Goal: Task Accomplishment & Management: Manage account settings

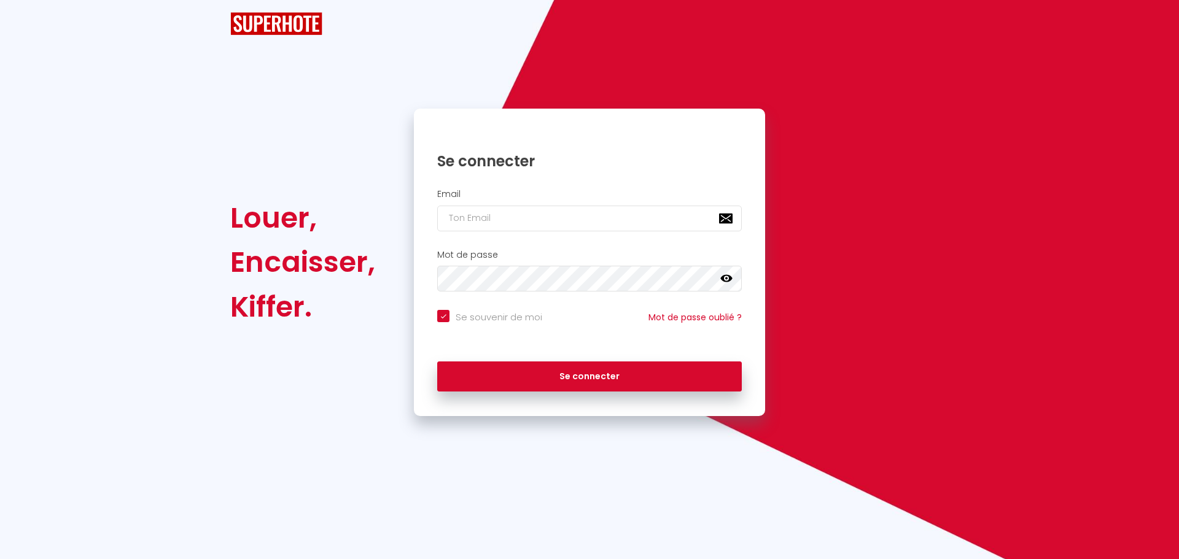
checkbox input "true"
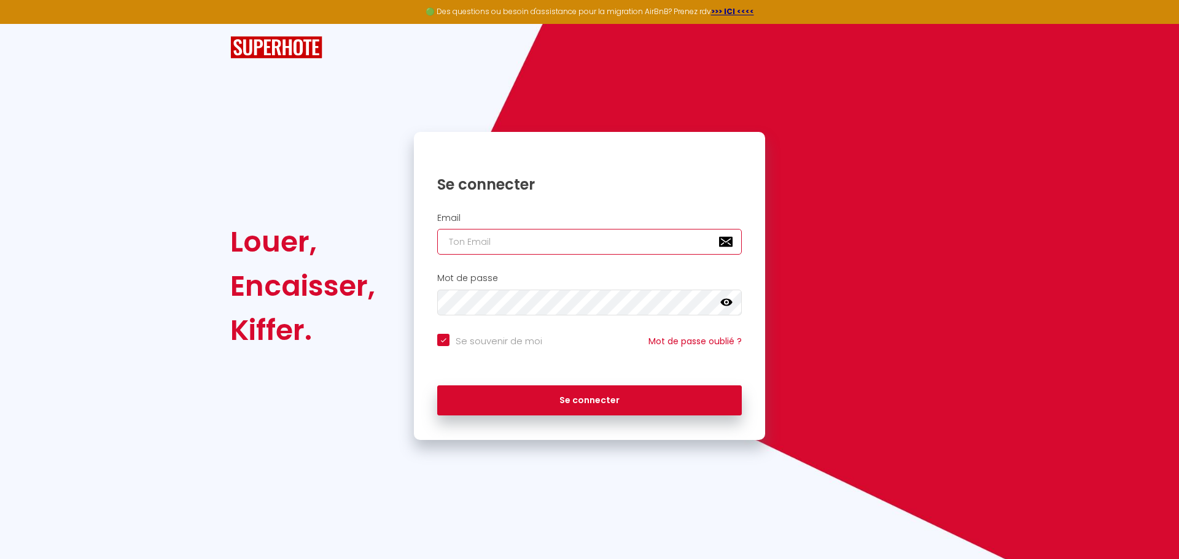
click at [611, 242] on input "email" at bounding box center [589, 242] width 304 height 26
type input "[EMAIL_ADDRESS][DOMAIN_NAME]"
click at [603, 237] on input "[EMAIL_ADDRESS][DOMAIN_NAME]" at bounding box center [589, 242] width 304 height 26
click at [757, 327] on div "Mot de passe false" at bounding box center [589, 297] width 351 height 61
click at [437, 385] on button "Se connecter" at bounding box center [589, 400] width 304 height 31
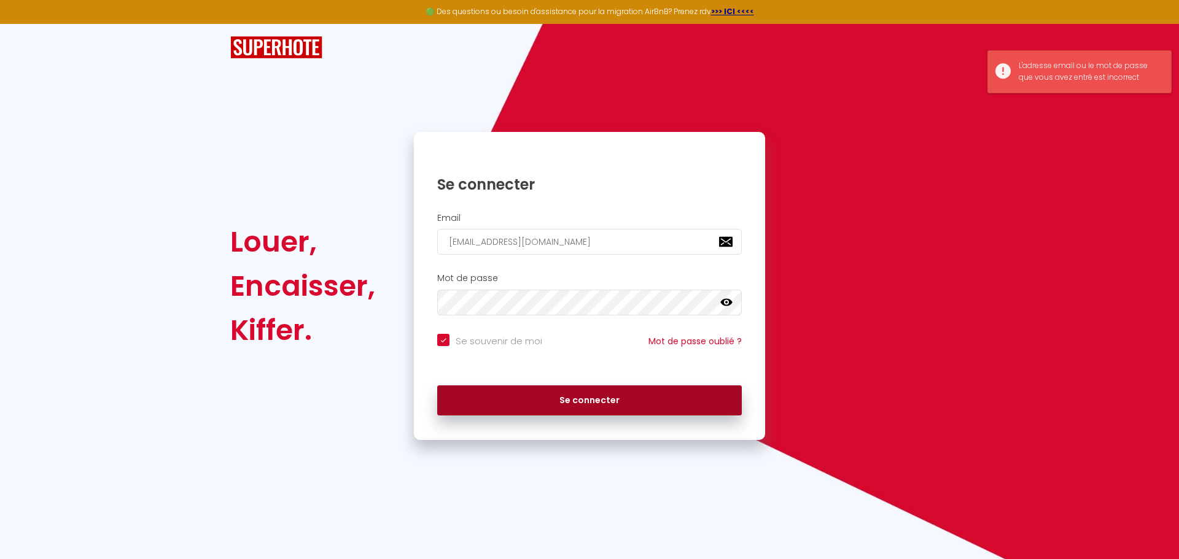
click at [602, 396] on button "Se connecter" at bounding box center [589, 400] width 304 height 31
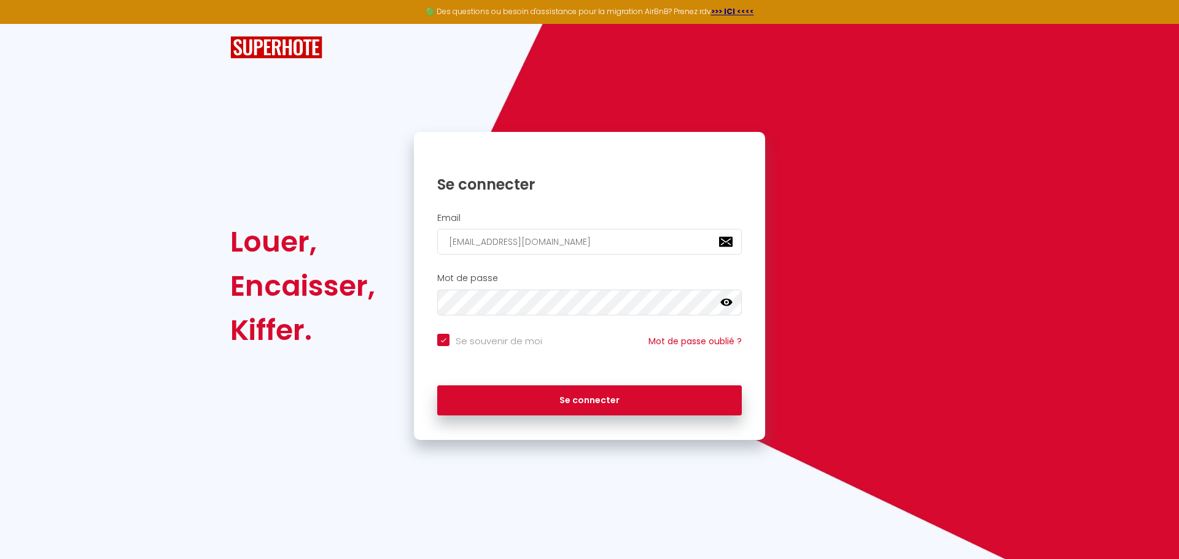
click at [724, 301] on icon at bounding box center [726, 302] width 12 height 7
click at [437, 385] on button "Se connecter" at bounding box center [589, 400] width 304 height 31
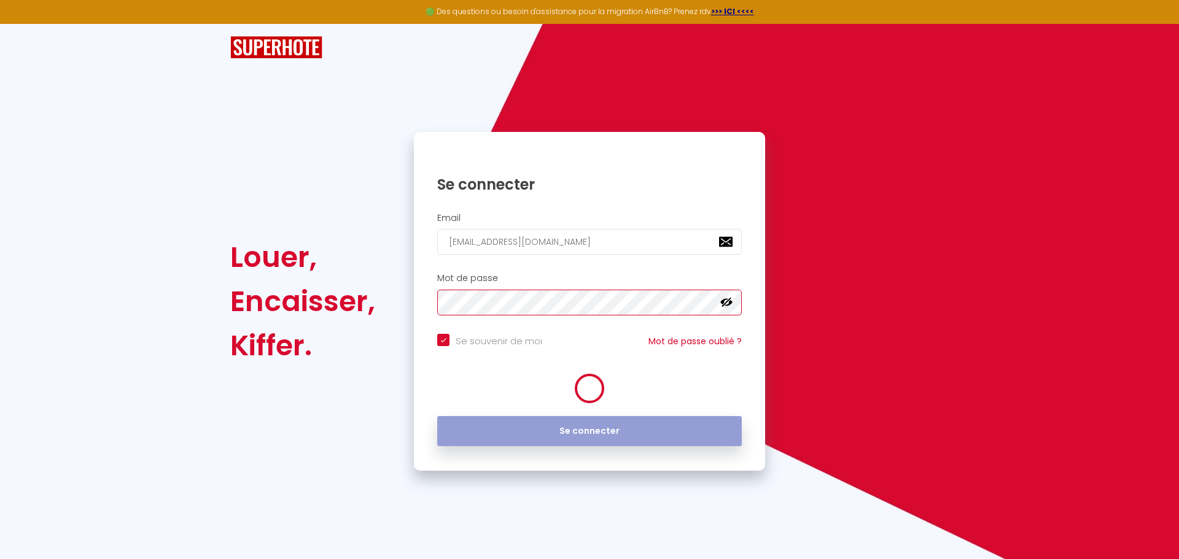
checkbox input "true"
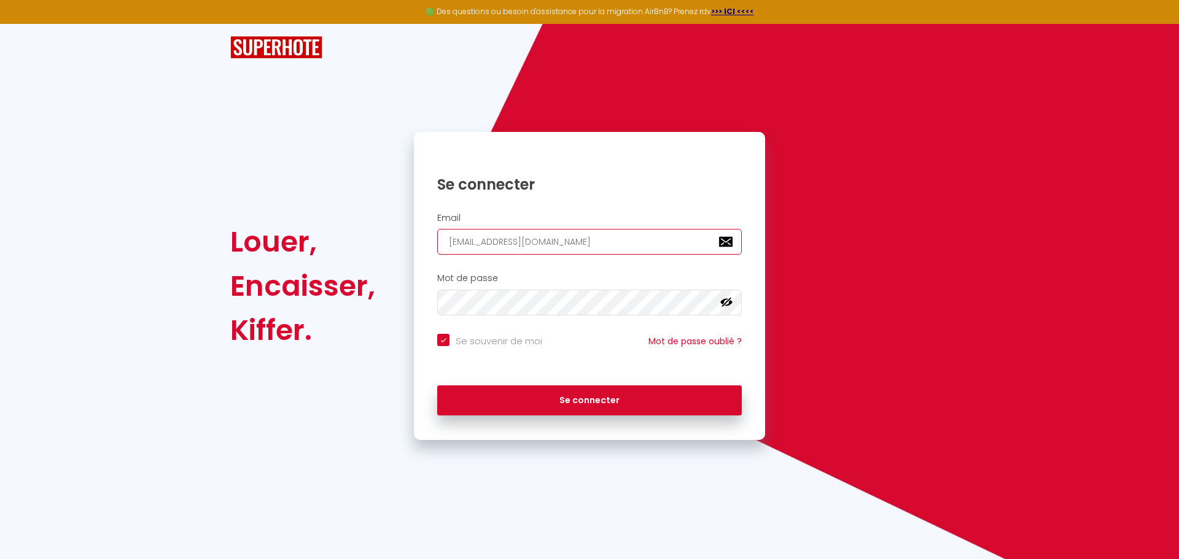
click at [532, 241] on input "[EMAIL_ADDRESS][DOMAIN_NAME]" at bounding box center [589, 242] width 304 height 26
type input "[PERSON_NAME][EMAIL_ADDRESS][PERSON_NAME][DOMAIN_NAME]"
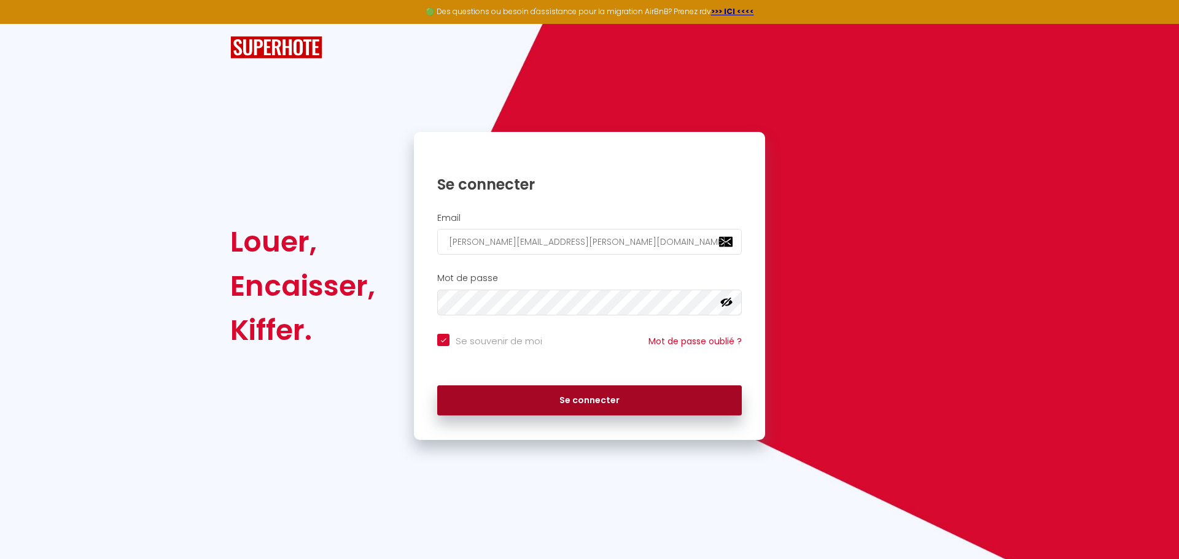
click at [556, 389] on button "Se connecter" at bounding box center [589, 400] width 304 height 31
checkbox input "true"
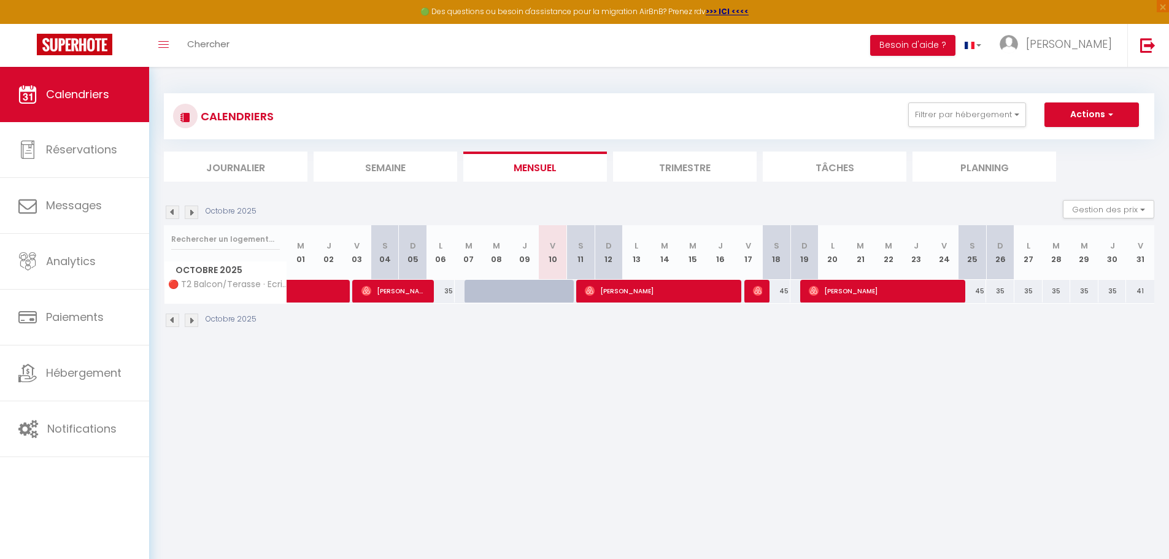
click at [196, 211] on img at bounding box center [192, 213] width 14 height 14
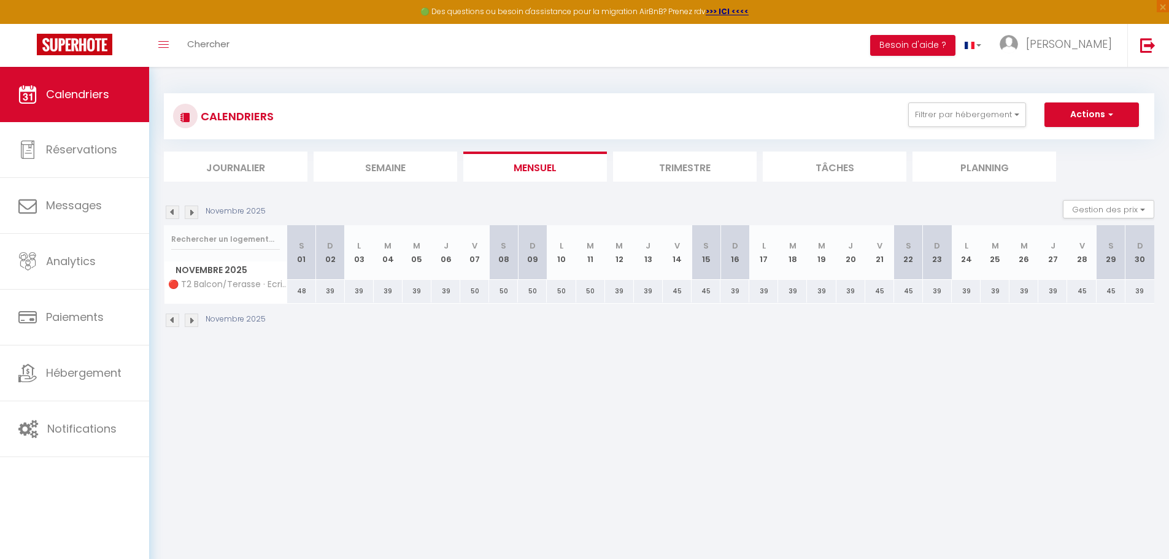
click at [196, 215] on img at bounding box center [192, 213] width 14 height 14
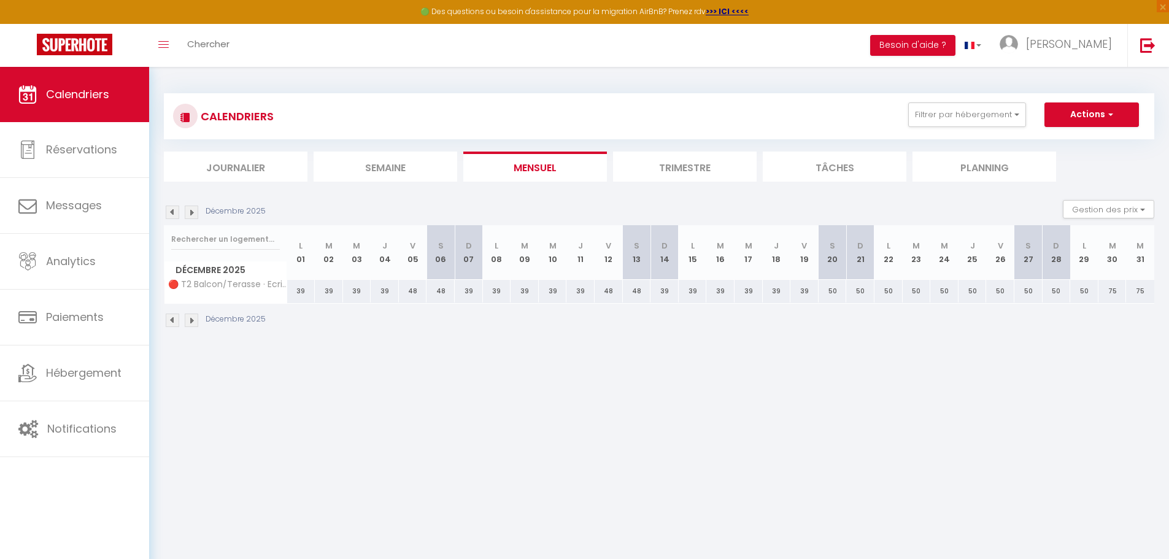
click at [834, 295] on div "50" at bounding box center [833, 291] width 28 height 23
type input "50"
type input "Sam 20 Décembre 2025"
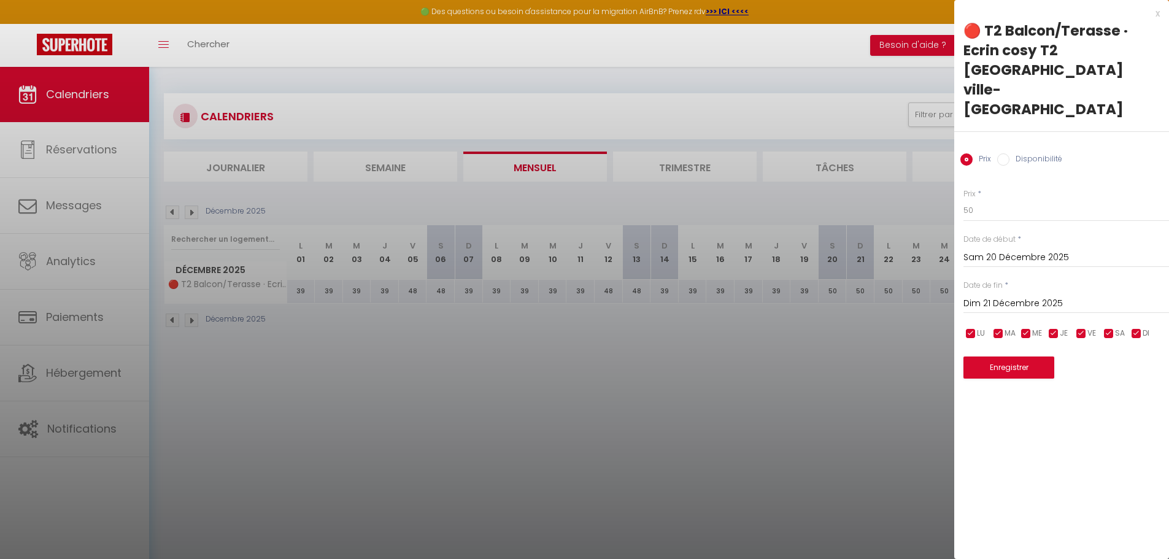
click at [1026, 296] on input "Dim 21 Décembre 2025" at bounding box center [1067, 304] width 206 height 16
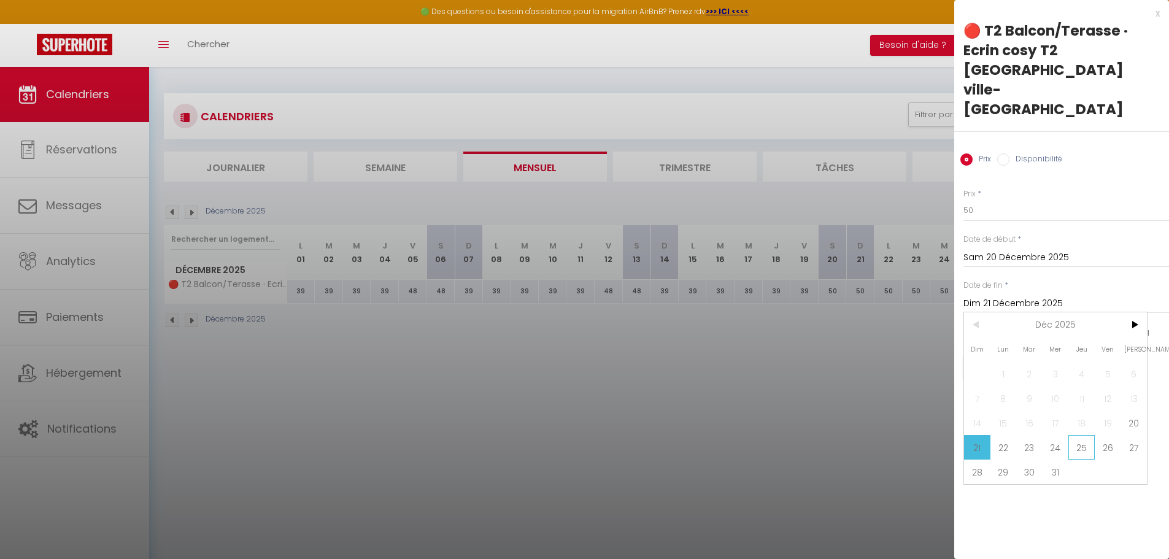
click at [1087, 435] on span "25" at bounding box center [1082, 447] width 26 height 25
type input "Jeu 25 Décembre 2025"
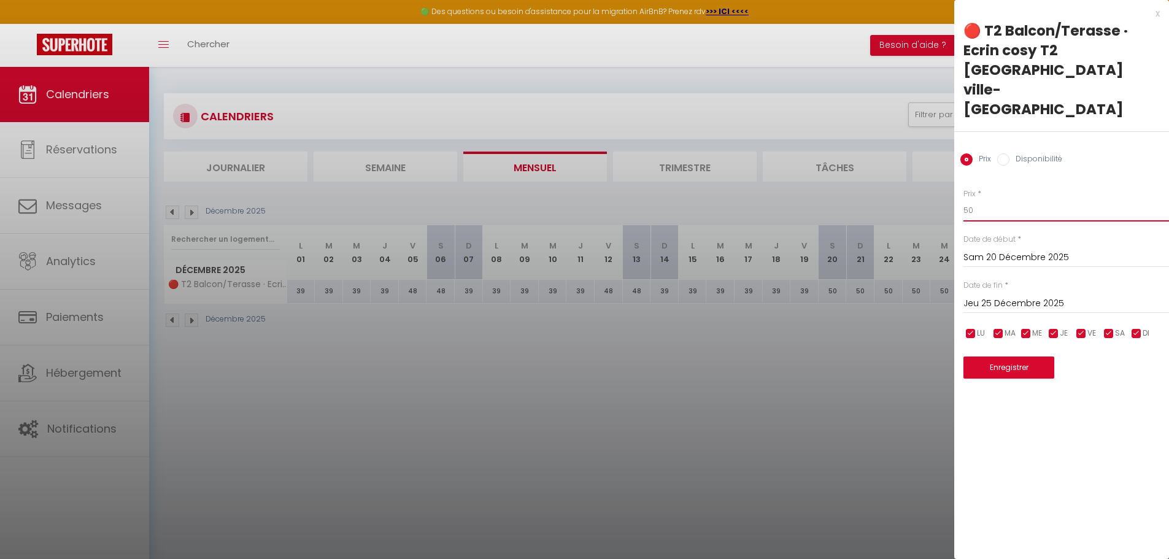
click at [1000, 200] on input "50" at bounding box center [1067, 211] width 206 height 22
drag, startPoint x: 994, startPoint y: 173, endPoint x: 920, endPoint y: 167, distance: 74.5
click at [920, 167] on body "🟢 Des questions ou besoin d'assistance pour la migration AirBnB? Prenez rdv >>>…" at bounding box center [584, 346] width 1169 height 559
type input "48"
click at [1007, 357] on button "Enregistrer" at bounding box center [1009, 368] width 91 height 22
